Goal: Task Accomplishment & Management: Complete application form

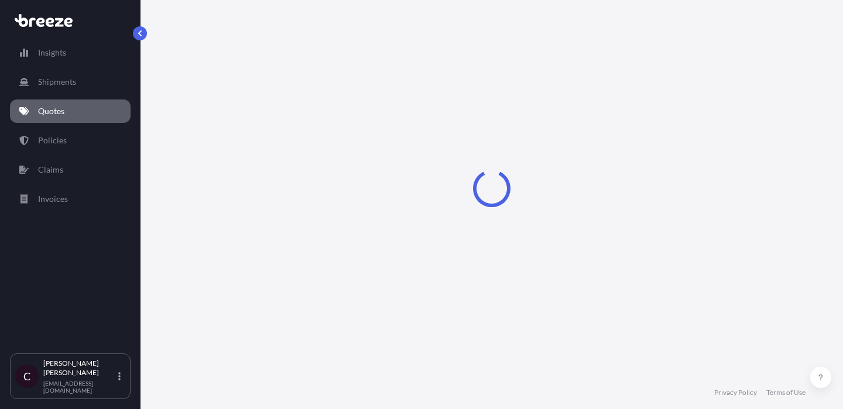
select select "Road"
select select "2"
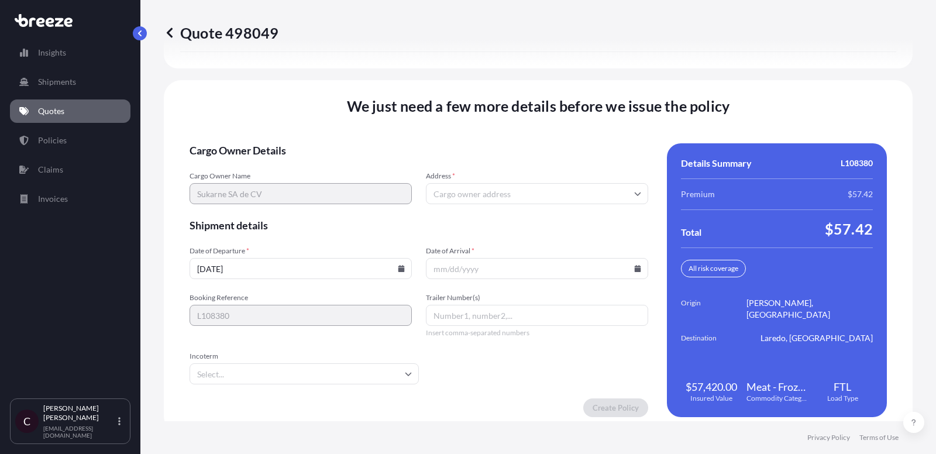
scroll to position [1803, 0]
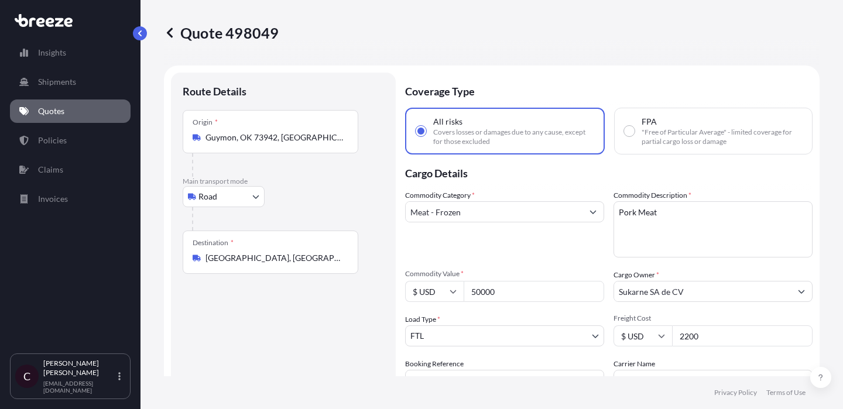
select select "Road"
select select "2"
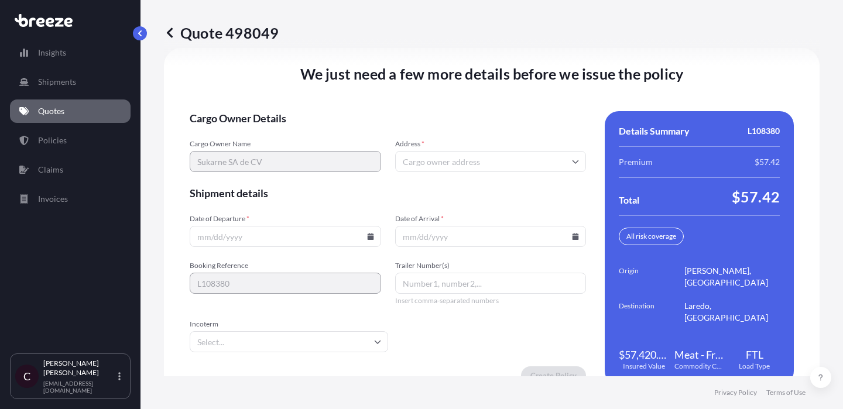
scroll to position [1862, 0]
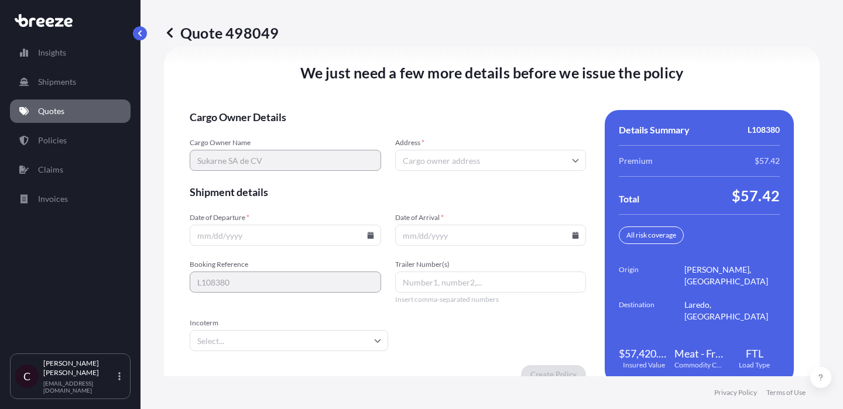
click at [471, 159] on input "Address *" at bounding box center [490, 160] width 191 height 21
paste input "[PERSON_NAME] 59A A Desarrollo C/O GDC Group [PERSON_NAME] Culiacan [STREET_ADD…"
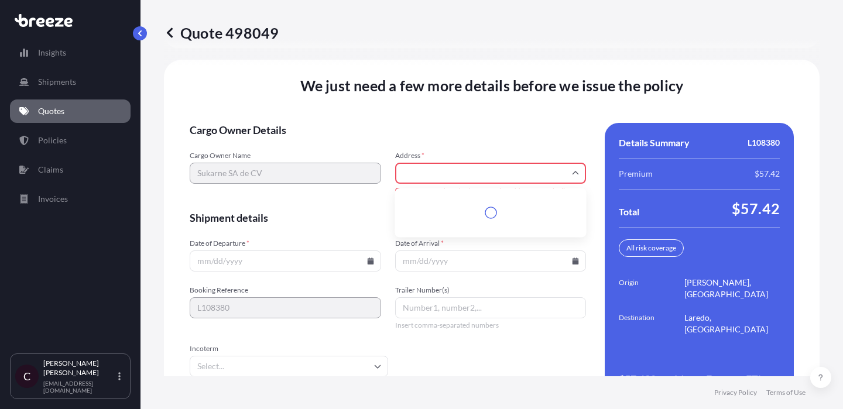
scroll to position [1875, 0]
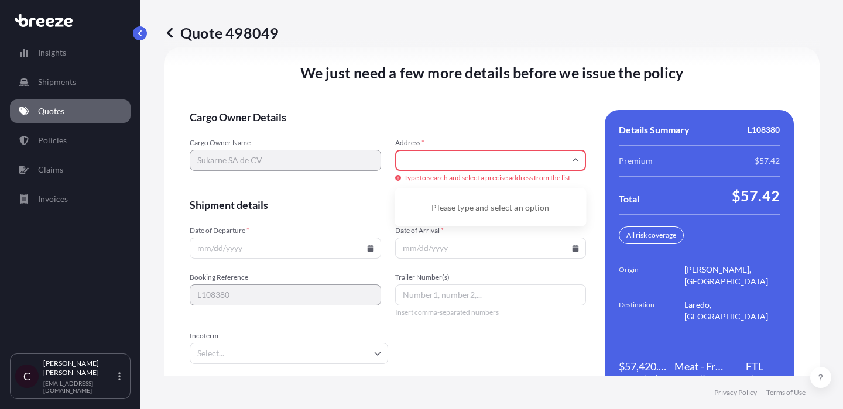
click at [435, 159] on input "[PERSON_NAME] 59A A Desarrollo C/O GDC Group [PERSON_NAME] Culiacan [STREET_ADD…" at bounding box center [490, 160] width 191 height 21
drag, startPoint x: 423, startPoint y: 160, endPoint x: 609, endPoint y: 162, distance: 186.1
click at [609, 162] on div "Cargo Owner Details Cargo Owner Name Sukarne SA de CV Address * [PERSON_NAME] 5…" at bounding box center [492, 253] width 604 height 287
type input "[PERSON_NAME] 59A A Desarrollo C/O GDC Group [PERSON_NAME] Culiacan [STREET_ADD…"
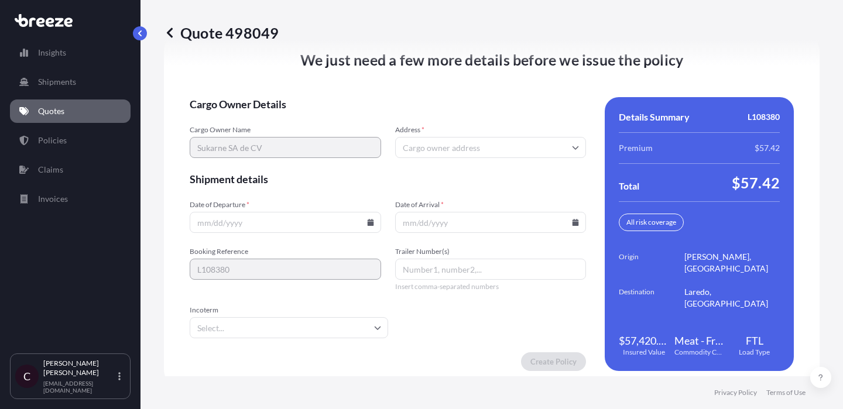
scroll to position [1862, 0]
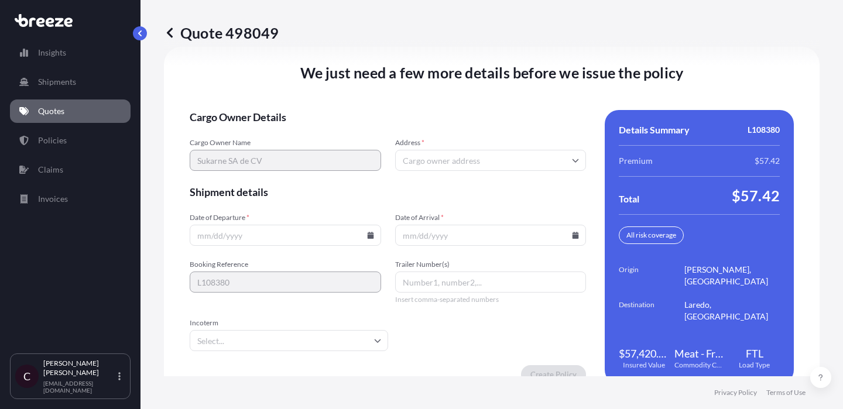
click at [424, 160] on input "Address *" at bounding box center [490, 160] width 191 height 21
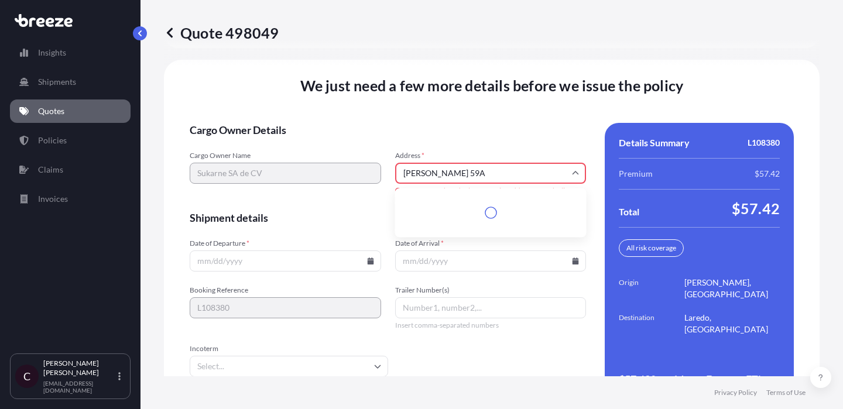
scroll to position [1875, 0]
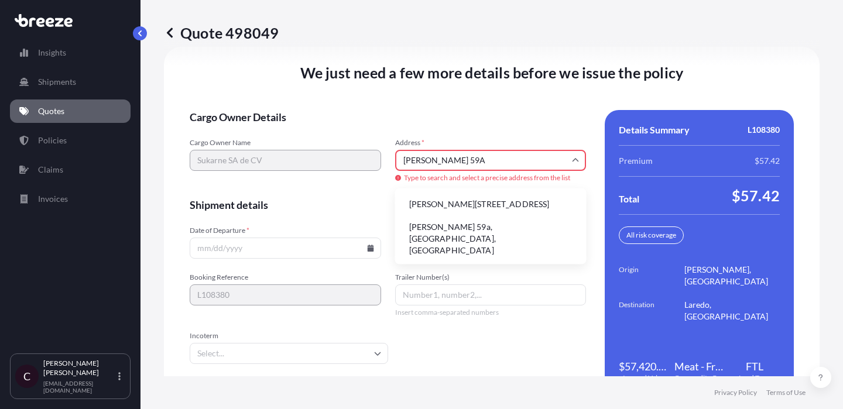
click at [510, 206] on li "[PERSON_NAME][STREET_ADDRESS]" at bounding box center [491, 204] width 182 height 22
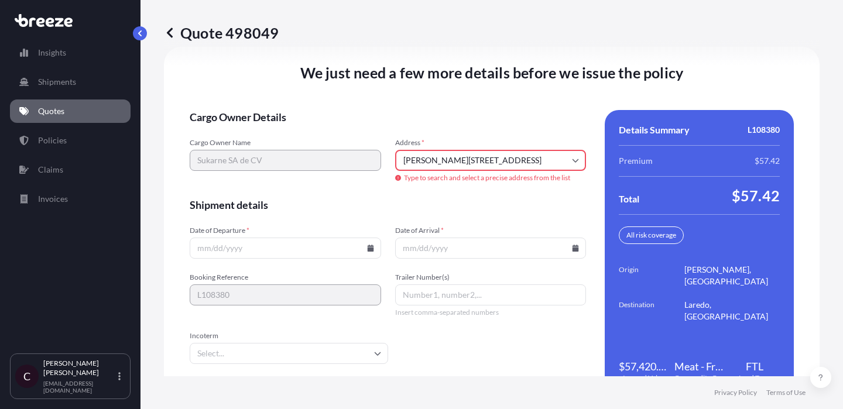
type input "Diana [STREET_ADDRESS][PERSON_NAME]"
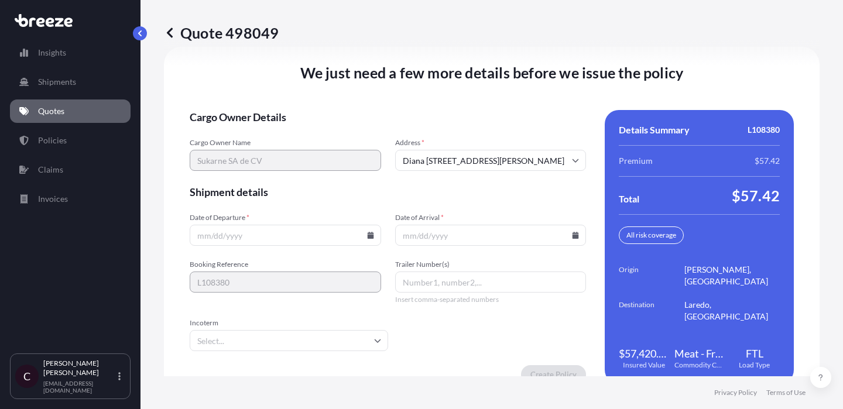
click at [256, 232] on input "Date of Departure *" at bounding box center [285, 235] width 191 height 21
click at [289, 239] on input "Date of Departure *" at bounding box center [285, 235] width 191 height 21
click at [369, 235] on icon at bounding box center [370, 235] width 6 height 7
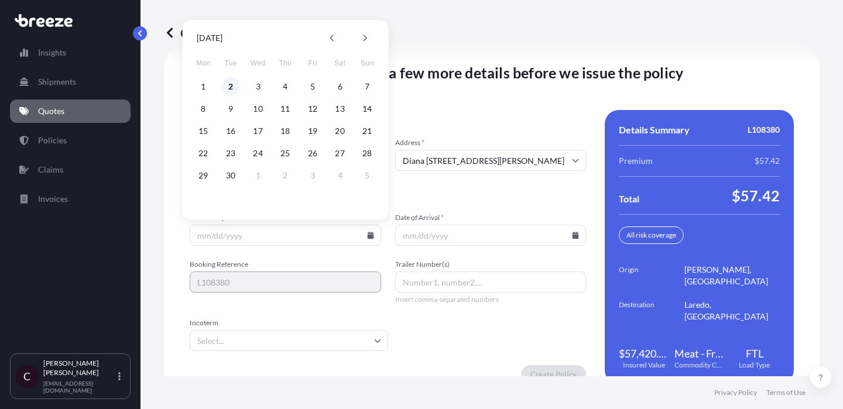
click at [229, 84] on button "2" at bounding box center [230, 86] width 19 height 19
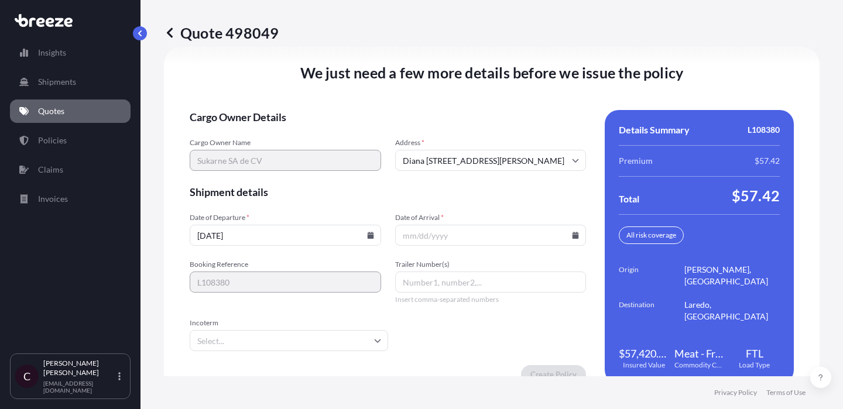
type input "[DATE]"
click at [432, 235] on input "Date of Arrival *" at bounding box center [490, 235] width 191 height 21
click at [443, 215] on span "*" at bounding box center [442, 217] width 3 height 9
click at [443, 225] on input "Date of Arrival *" at bounding box center [490, 235] width 191 height 21
click at [569, 241] on input "Date of Arrival *" at bounding box center [490, 235] width 191 height 21
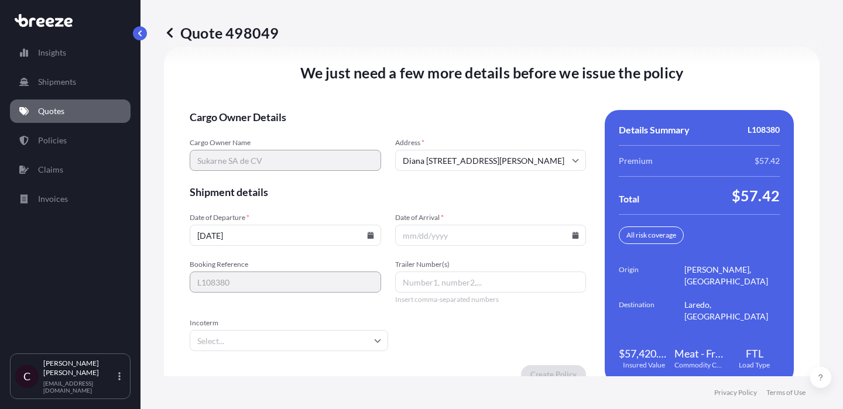
click at [520, 242] on input "Date of Arrival *" at bounding box center [490, 235] width 191 height 21
click at [576, 236] on icon at bounding box center [575, 235] width 6 height 7
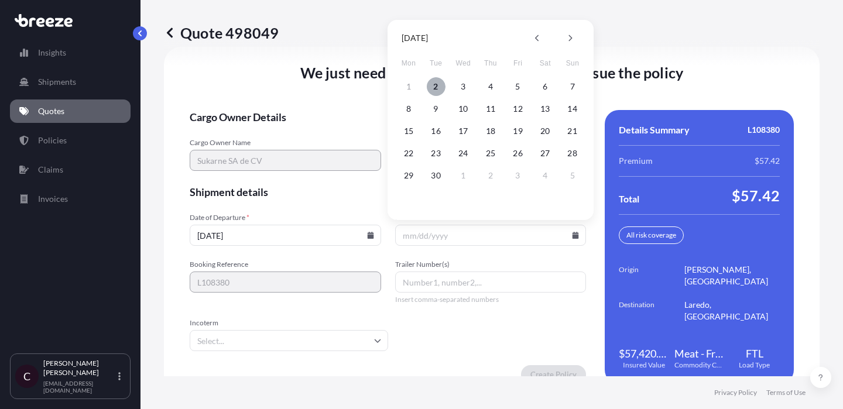
click at [433, 91] on button "2" at bounding box center [436, 86] width 19 height 19
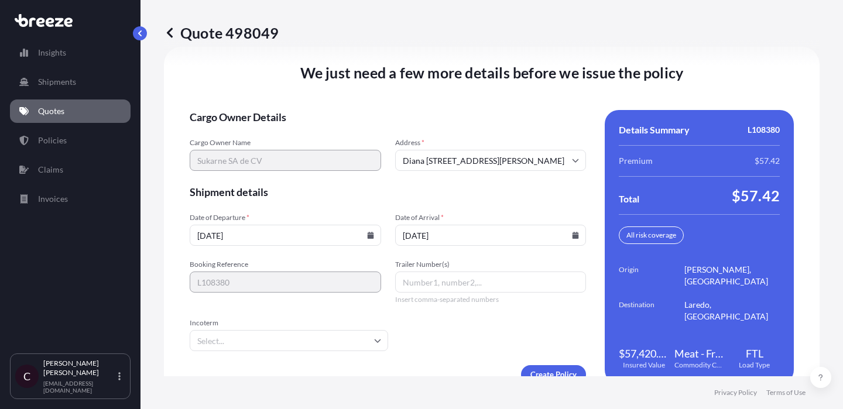
click at [518, 240] on input "[DATE]" at bounding box center [490, 235] width 191 height 21
click at [568, 236] on input "[DATE]" at bounding box center [490, 235] width 191 height 21
click at [575, 236] on icon at bounding box center [575, 235] width 6 height 7
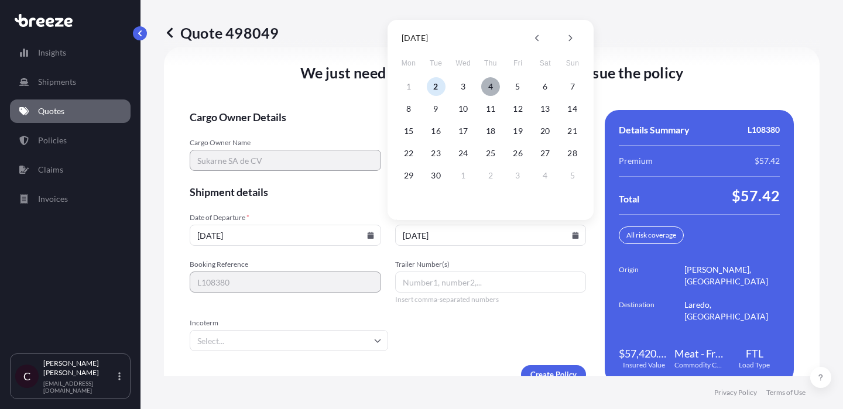
click at [489, 88] on button "4" at bounding box center [490, 86] width 19 height 19
type input "[DATE]"
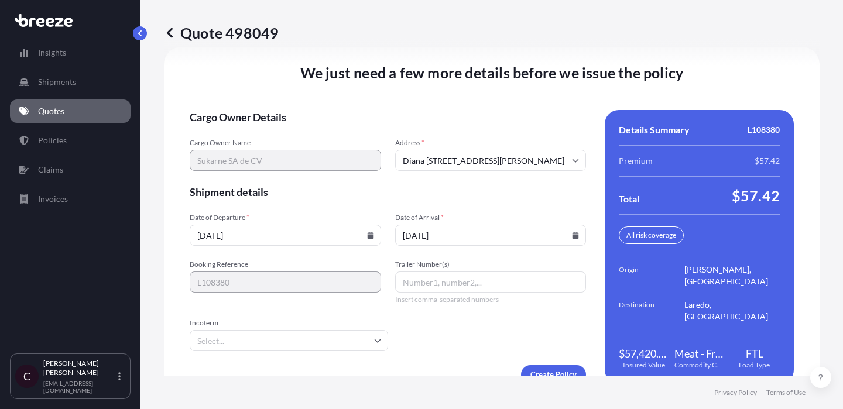
click at [435, 282] on input "Trailer Number(s)" at bounding box center [490, 282] width 191 height 21
paste input "K248"
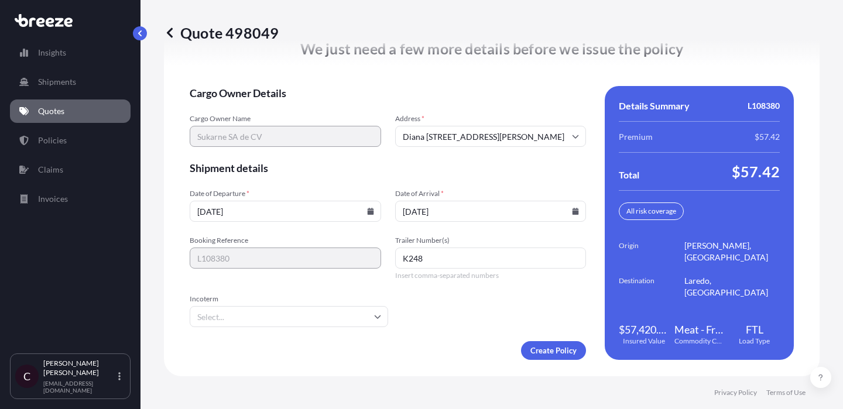
type input "K248"
click at [337, 322] on input "Incoterm" at bounding box center [289, 316] width 198 height 21
click at [233, 314] on input "Incoterm" at bounding box center [289, 316] width 198 height 21
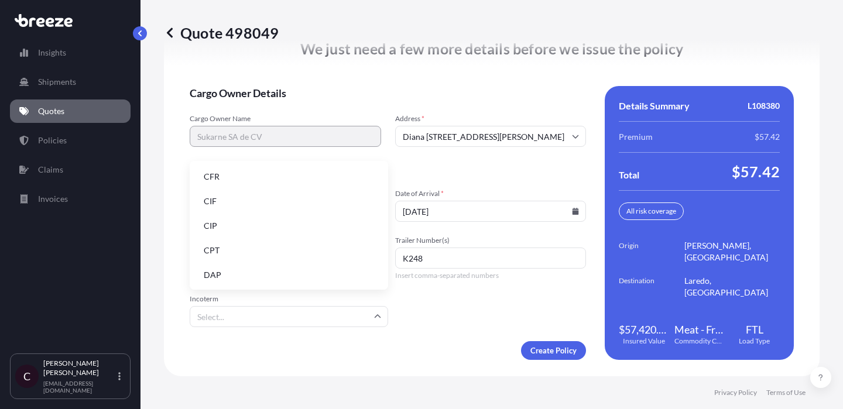
click at [255, 275] on li "DAP" at bounding box center [288, 275] width 189 height 22
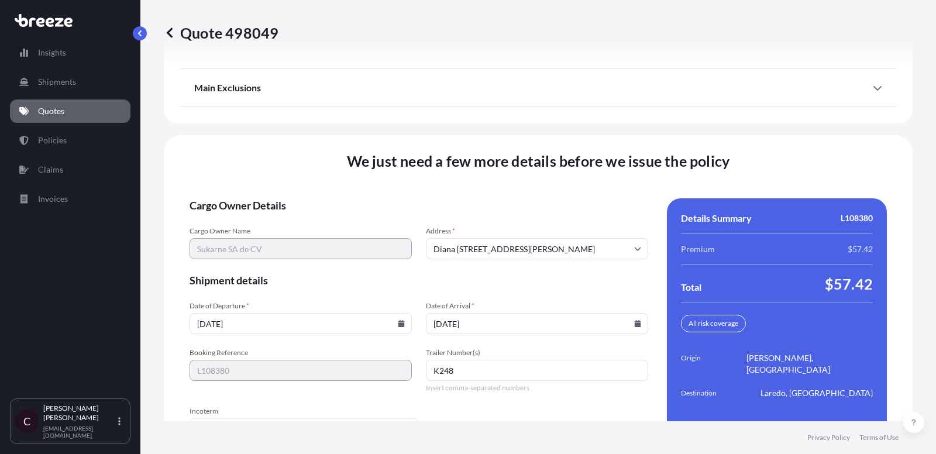
scroll to position [1803, 0]
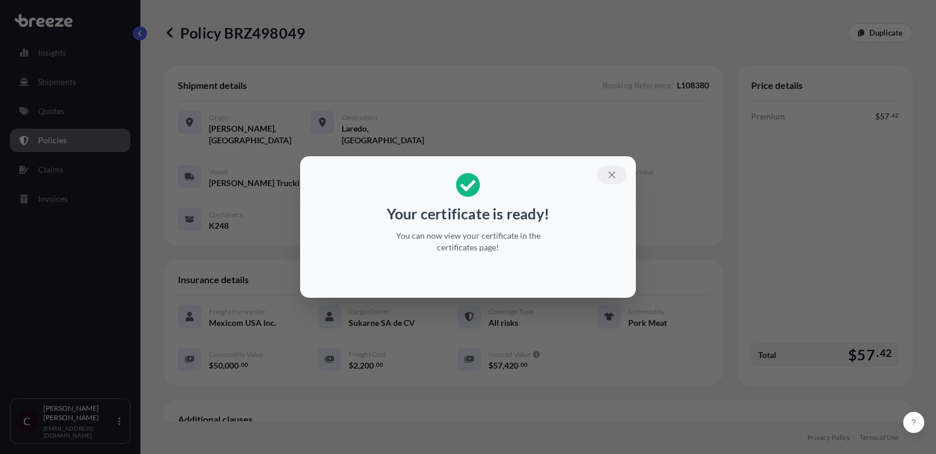
click at [608, 175] on icon "button" at bounding box center [612, 175] width 11 height 11
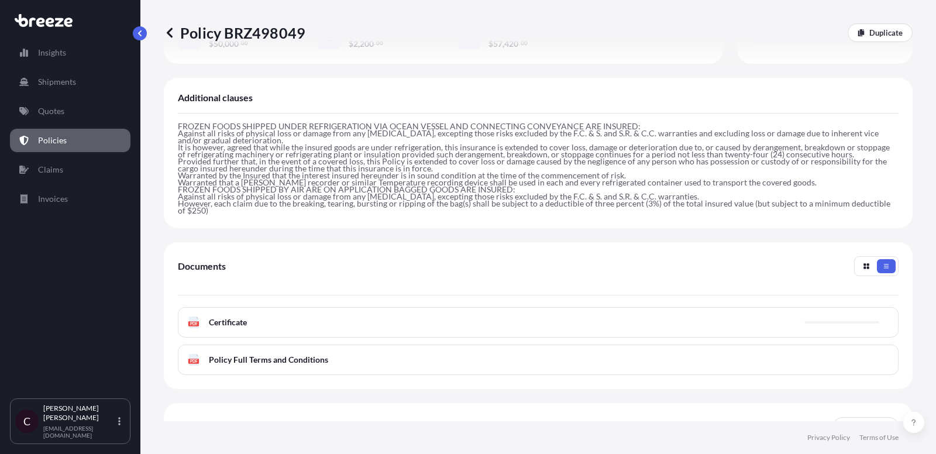
scroll to position [398, 0]
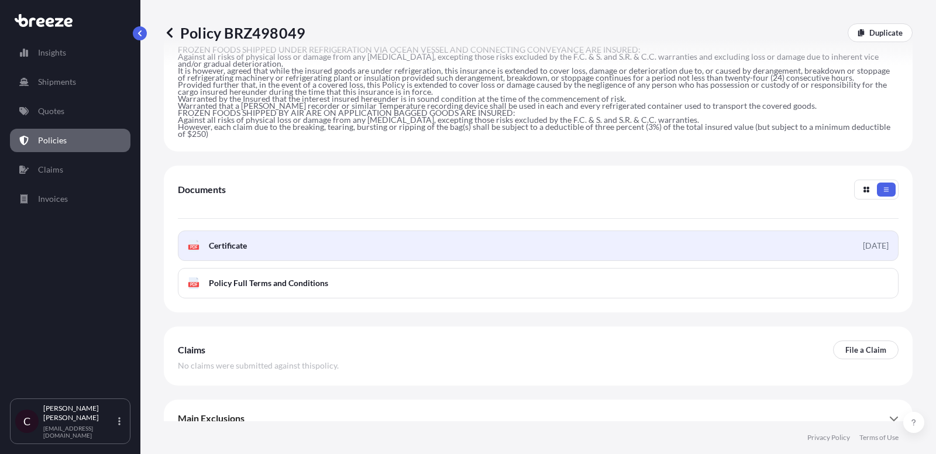
click at [228, 240] on span "Certificate" at bounding box center [228, 246] width 38 height 12
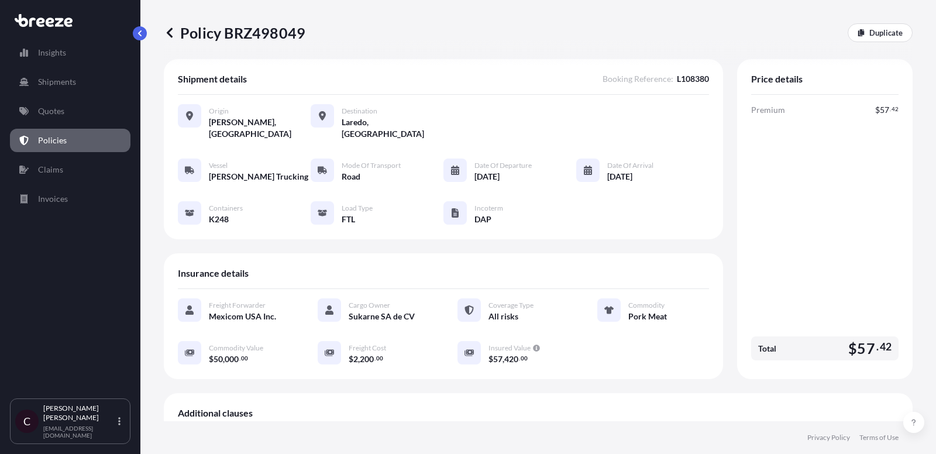
scroll to position [0, 0]
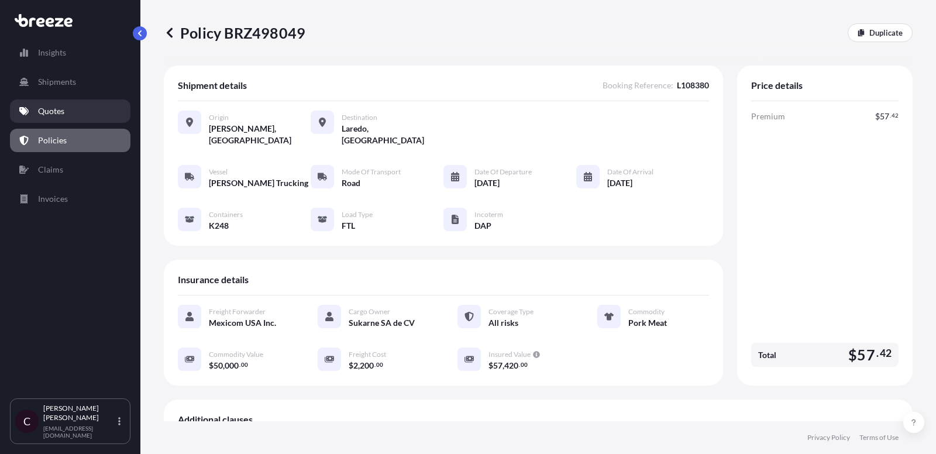
click at [60, 112] on p "Quotes" at bounding box center [51, 111] width 26 height 12
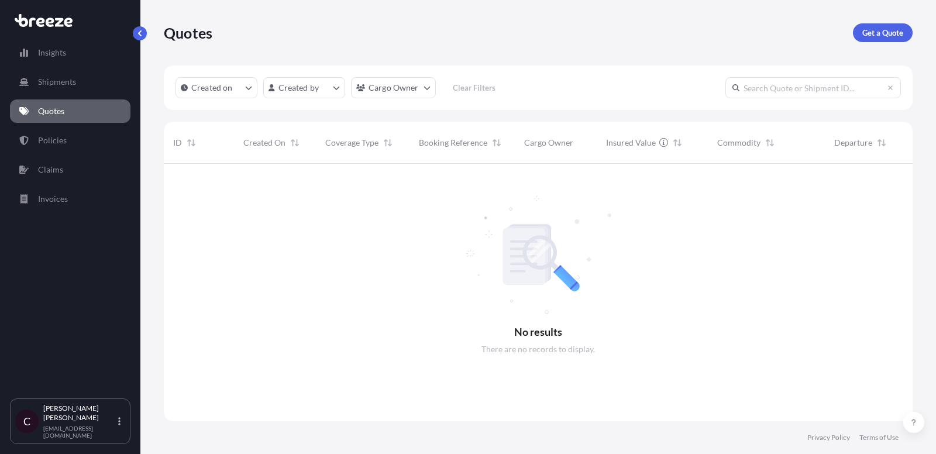
scroll to position [300, 749]
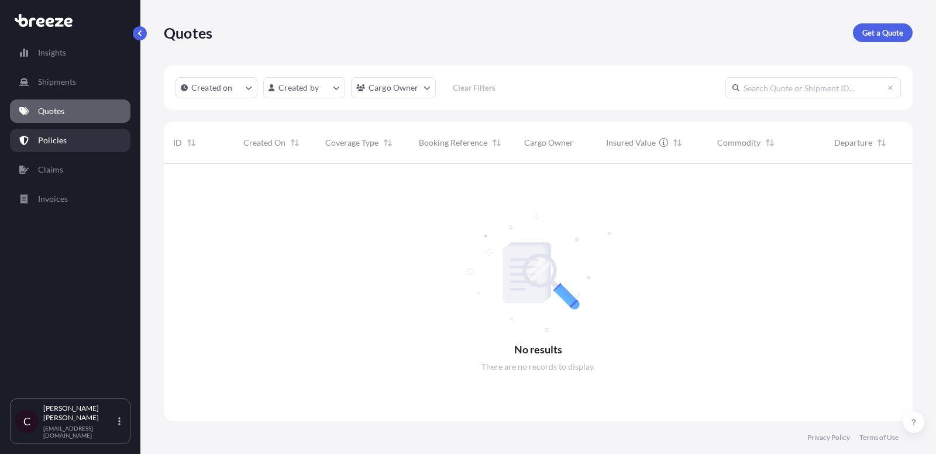
click at [78, 126] on div "Insights Shipments Quotes Policies Claims Invoices" at bounding box center [70, 214] width 121 height 368
click at [79, 138] on link "Policies" at bounding box center [70, 140] width 121 height 23
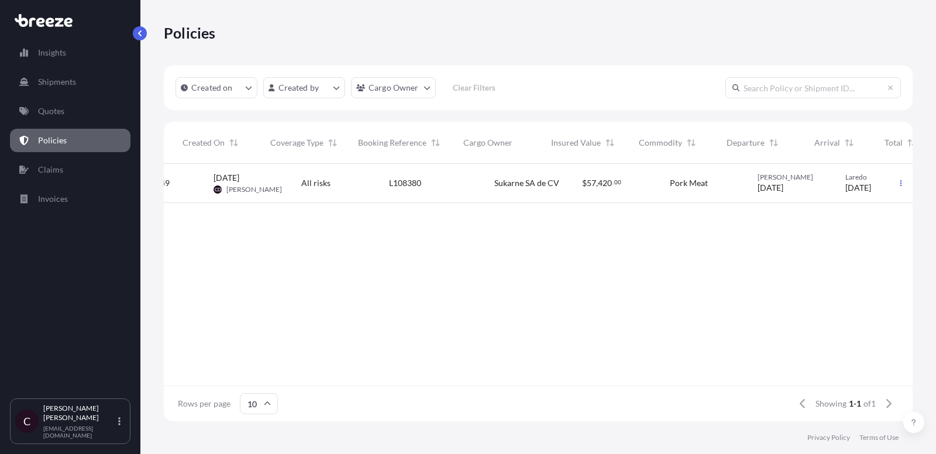
scroll to position [0, 135]
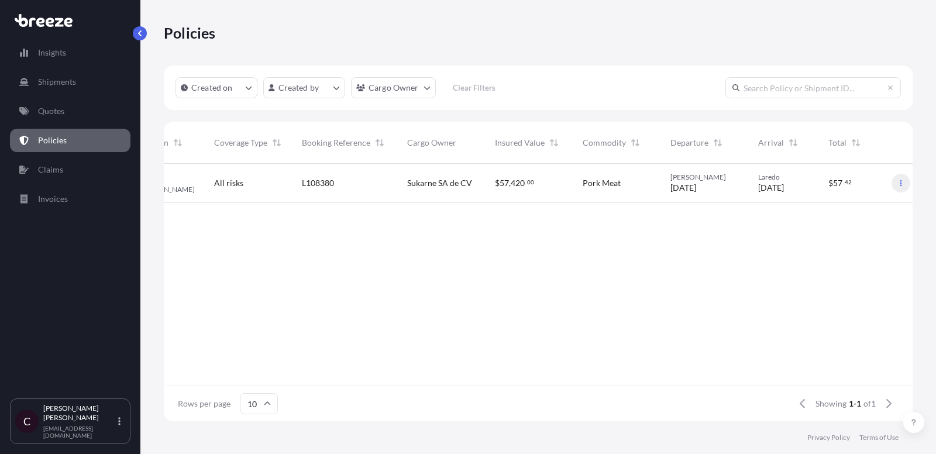
click at [842, 184] on icon "button" at bounding box center [901, 183] width 7 height 7
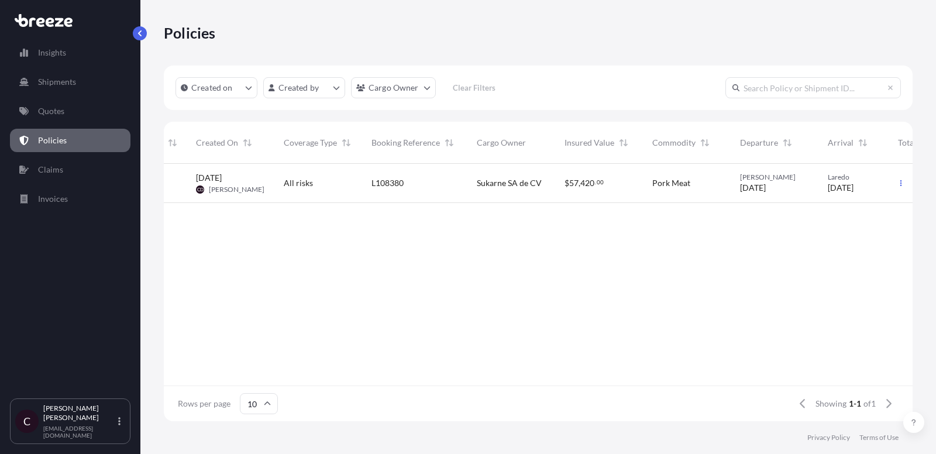
scroll to position [0, 0]
